Goal: Task Accomplishment & Management: Manage account settings

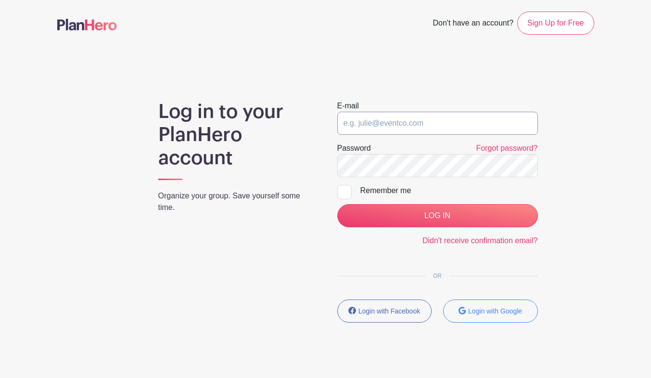
click at [401, 125] on input "email" at bounding box center [437, 123] width 201 height 23
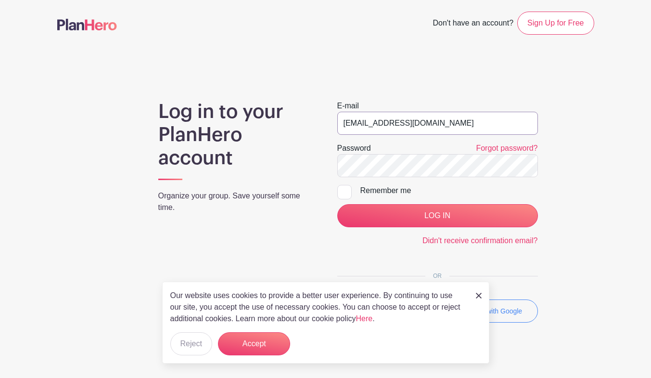
type input "[EMAIL_ADDRESS][DOMAIN_NAME]"
click at [337, 204] on input "LOG IN" at bounding box center [437, 215] width 201 height 23
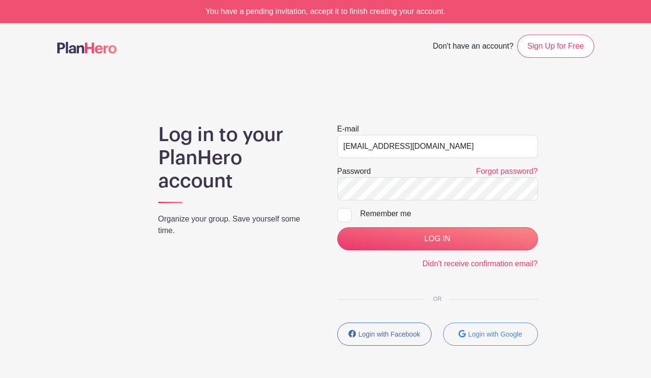
drag, startPoint x: 407, startPoint y: 177, endPoint x: 455, endPoint y: 268, distance: 103.4
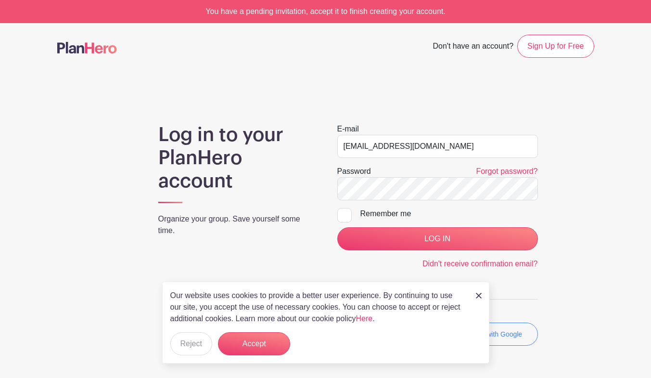
drag, startPoint x: 455, startPoint y: 268, endPoint x: 358, endPoint y: 264, distance: 97.3
click at [358, 264] on div "Didn't receive confirmation email?" at bounding box center [437, 264] width 201 height 12
click at [271, 344] on button "Accept" at bounding box center [254, 343] width 72 height 23
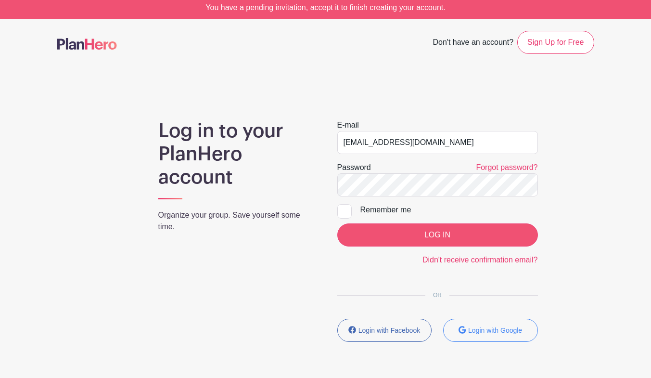
scroll to position [26, 0]
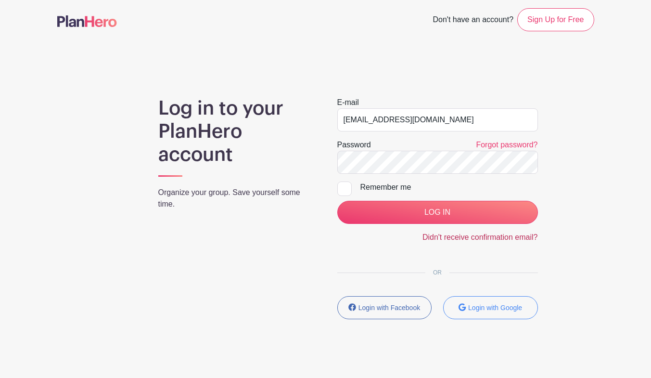
click at [481, 235] on link "Didn't receive confirmation email?" at bounding box center [481, 237] width 116 height 8
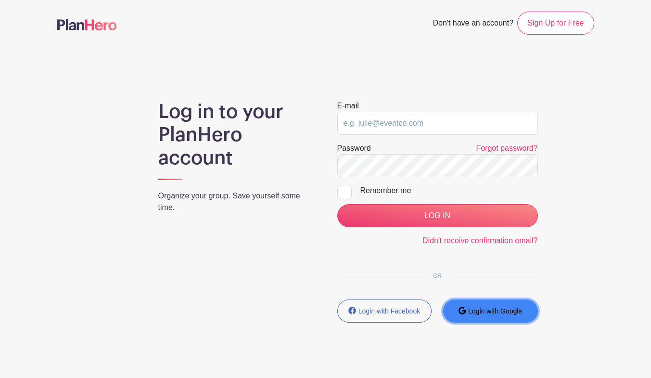
click at [468, 308] on button "Login with Google" at bounding box center [490, 310] width 95 height 23
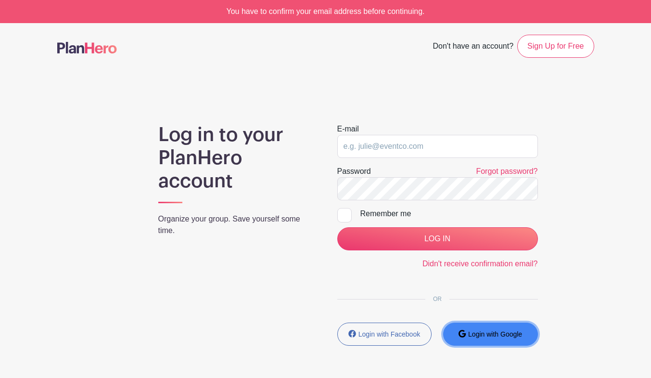
click at [495, 333] on small "Login with Google" at bounding box center [495, 334] width 54 height 8
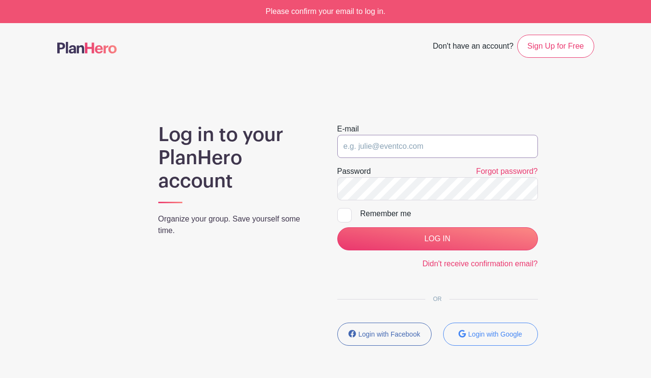
click at [437, 147] on input "email" at bounding box center [437, 146] width 201 height 23
type input "[EMAIL_ADDRESS][DOMAIN_NAME]"
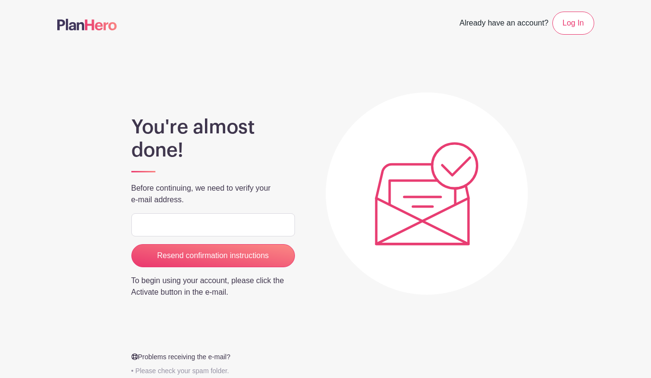
click at [207, 211] on div "You're almost done! Before continuing, we need to verify your e-mail address. R…" at bounding box center [213, 258] width 179 height 285
click at [206, 216] on input "email" at bounding box center [213, 224] width 164 height 23
type input "[EMAIL_ADDRESS][DOMAIN_NAME]"
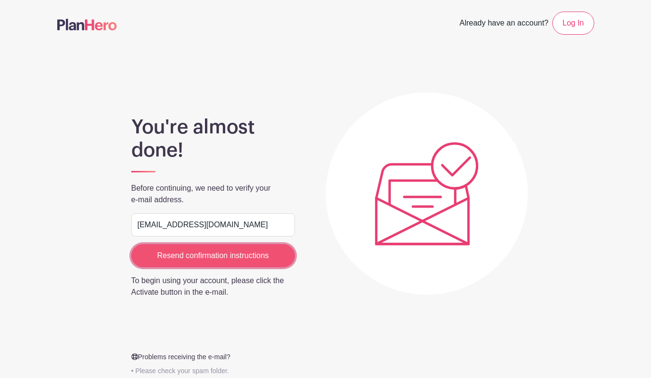
click at [217, 255] on input "Resend confirmation instructions" at bounding box center [213, 255] width 164 height 23
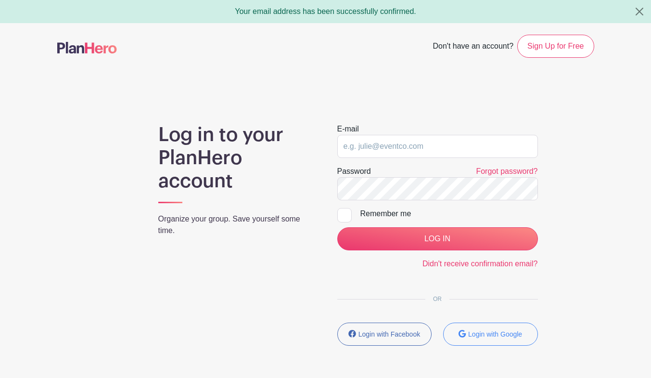
click at [393, 128] on div "E-mail" at bounding box center [437, 140] width 201 height 35
click at [390, 132] on div "E-mail" at bounding box center [437, 140] width 201 height 35
click at [389, 134] on div "E-mail" at bounding box center [437, 140] width 201 height 35
click at [385, 137] on input "email" at bounding box center [437, 146] width 201 height 23
type input "[EMAIL_ADDRESS][DOMAIN_NAME]"
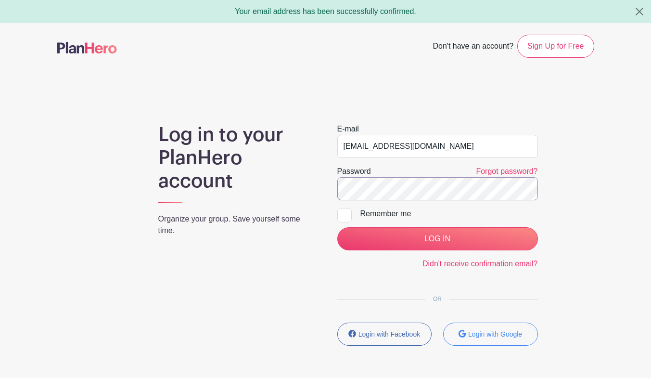
click at [337, 227] on input "LOG IN" at bounding box center [437, 238] width 201 height 23
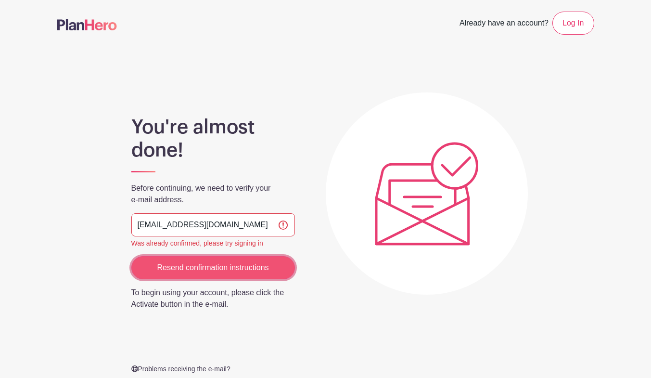
click at [236, 265] on input "Resend confirmation instructions" at bounding box center [213, 267] width 164 height 23
